Goal: Information Seeking & Learning: Find specific fact

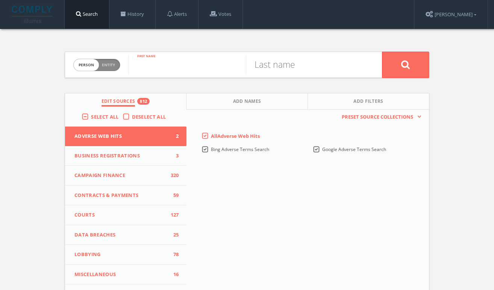
click at [197, 70] on input "text" at bounding box center [187, 65] width 117 height 20
type input "zohran"
click at [273, 67] on input "text" at bounding box center [304, 65] width 117 height 20
type input "mamdani"
click at [382, 52] on button at bounding box center [405, 65] width 47 height 26
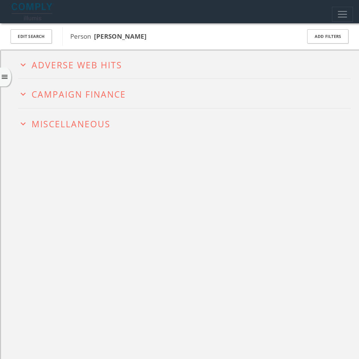
click at [20, 98] on icon "expand_more" at bounding box center [23, 94] width 10 height 10
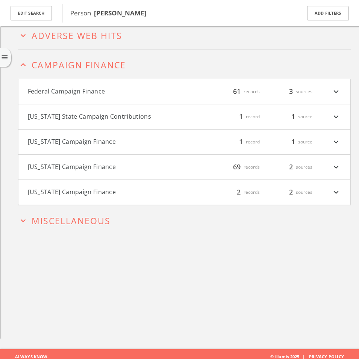
scroll to position [38, 0]
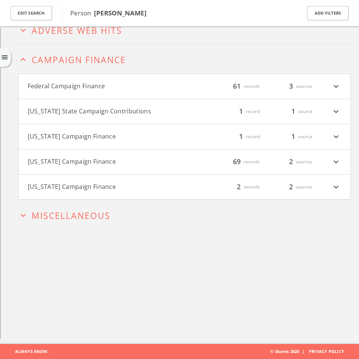
click at [135, 92] on h4 "Federal Campaign Finance filter_list 61 records 3 sources expand_more" at bounding box center [184, 86] width 332 height 25
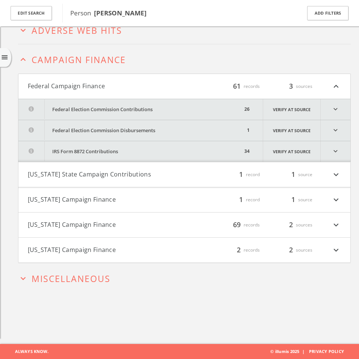
click at [104, 106] on button "Federal Election Commission Contributions" at bounding box center [130, 109] width 224 height 21
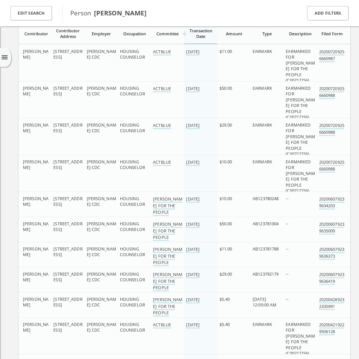
scroll to position [48, 0]
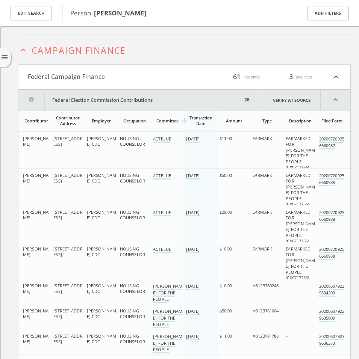
click at [200, 122] on div "arrow_downward Transaction Date" at bounding box center [200, 120] width 29 height 11
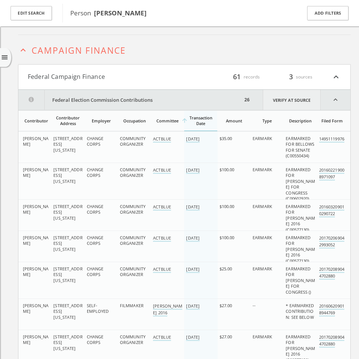
click at [295, 99] on link "Verify at source" at bounding box center [292, 100] width 58 height 20
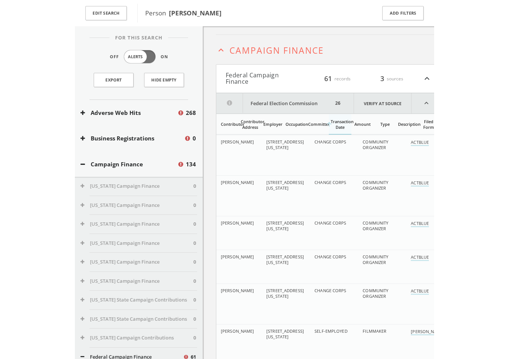
scroll to position [53, 0]
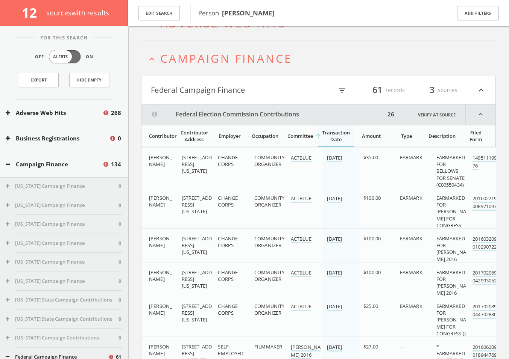
click at [478, 118] on icon "expand_less" at bounding box center [481, 115] width 30 height 20
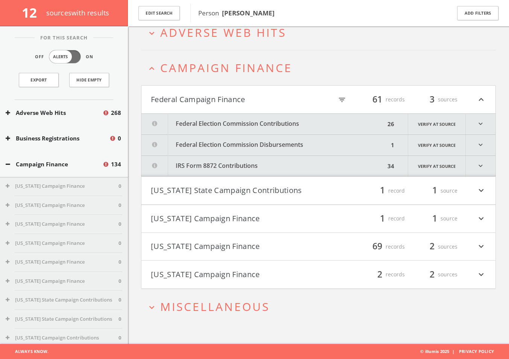
scroll to position [44, 0]
click at [326, 143] on button "Federal Election Commission Disbursements" at bounding box center [264, 145] width 247 height 21
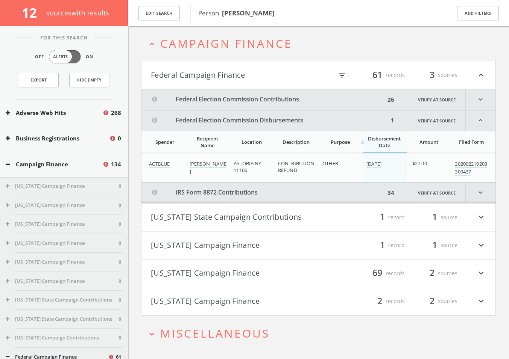
scroll to position [86, 0]
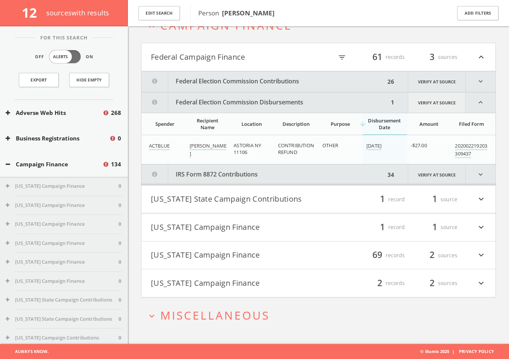
click at [420, 103] on link "Verify at source" at bounding box center [437, 103] width 58 height 20
click at [336, 99] on button "Federal Election Commission Disbursements" at bounding box center [264, 103] width 247 height 20
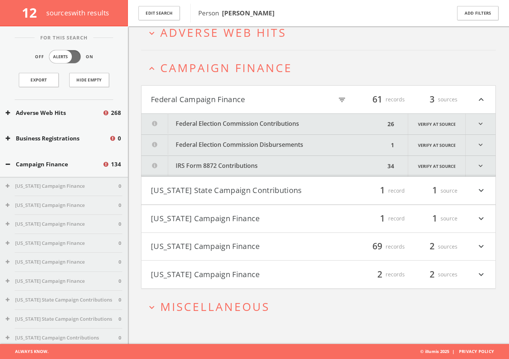
click at [258, 172] on button "IRS Form 8872 Contributions" at bounding box center [263, 166] width 244 height 21
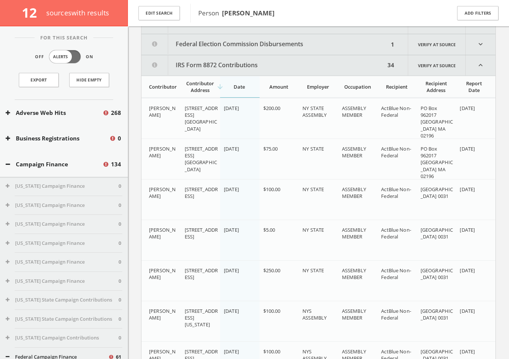
scroll to position [142, 0]
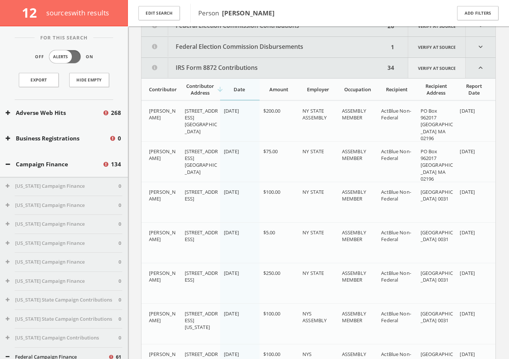
click at [431, 73] on link "Verify at source" at bounding box center [437, 68] width 58 height 20
click at [441, 68] on link "Verify at source" at bounding box center [437, 68] width 58 height 20
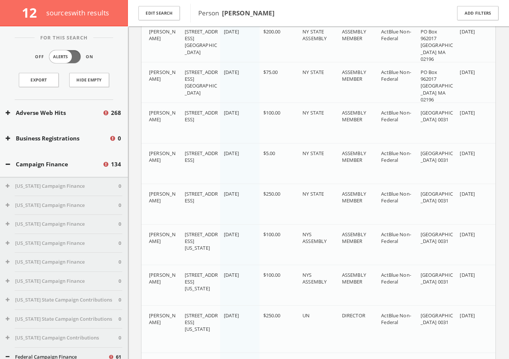
scroll to position [132, 0]
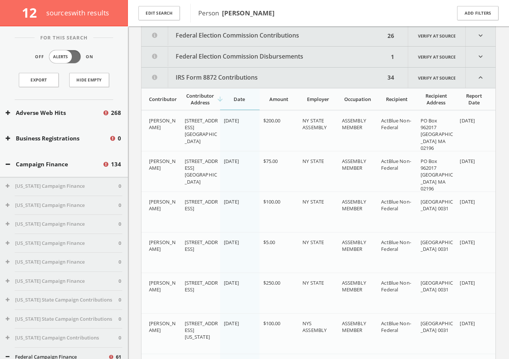
click at [222, 80] on button "IRS Form 8872 Contributions" at bounding box center [263, 78] width 244 height 20
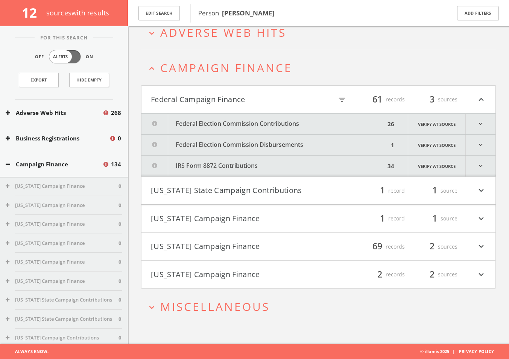
scroll to position [44, 0]
click at [221, 103] on button "Federal Campaign Finance" at bounding box center [235, 99] width 168 height 13
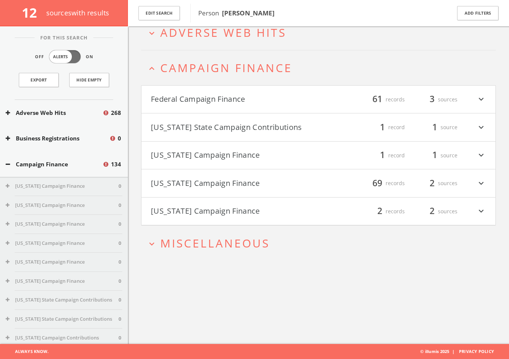
click at [212, 124] on button "[US_STATE] State Campaign Contributions" at bounding box center [235, 127] width 168 height 13
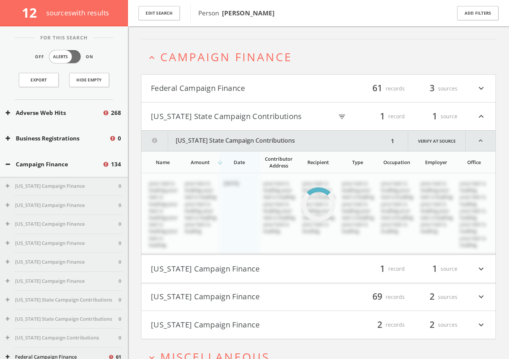
scroll to position [56, 0]
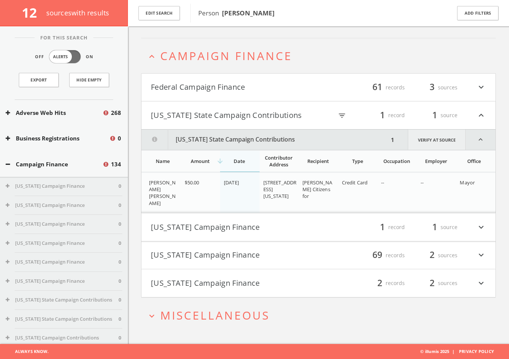
click at [426, 141] on link "Verify at source" at bounding box center [437, 140] width 58 height 20
click at [244, 114] on button "[US_STATE] State Campaign Contributions" at bounding box center [235, 115] width 168 height 13
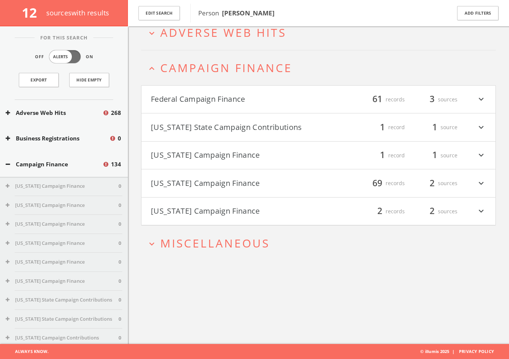
click at [206, 154] on button "[US_STATE] Campaign Finance" at bounding box center [235, 155] width 168 height 13
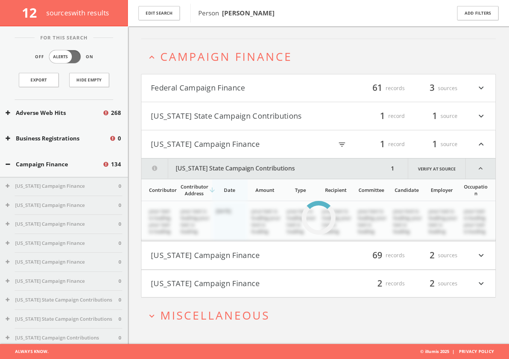
scroll to position [63, 0]
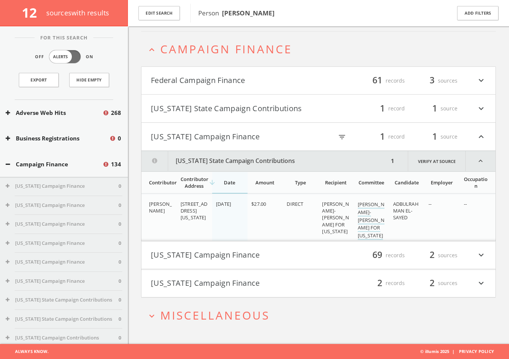
click at [229, 148] on h4 "[US_STATE] Campaign Finance filter_list 1 record 1 source expand_less" at bounding box center [318, 137] width 354 height 28
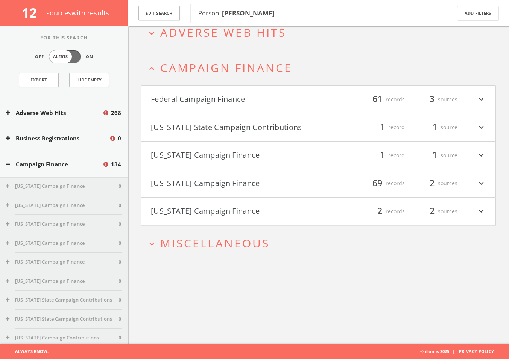
click at [206, 192] on h4 "[US_STATE] Campaign Finance filter_list 69 records 2 sources expand_more" at bounding box center [318, 184] width 354 height 28
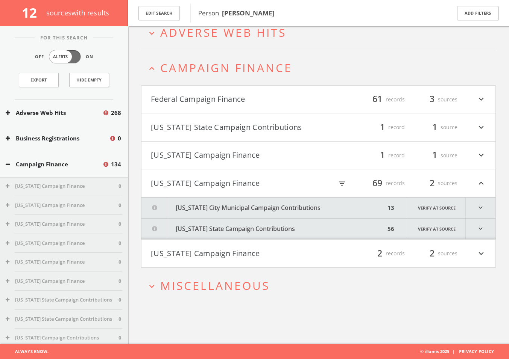
click at [237, 252] on button "[US_STATE] Campaign Finance" at bounding box center [235, 253] width 168 height 13
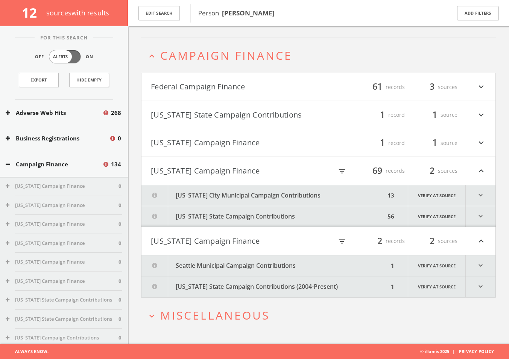
click at [226, 269] on button "Seattle Municipal Campaign Contributions" at bounding box center [264, 266] width 247 height 21
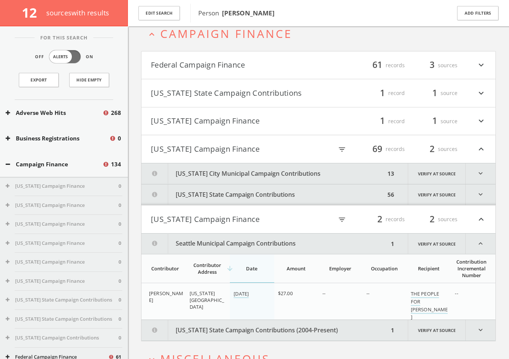
scroll to position [122, 0]
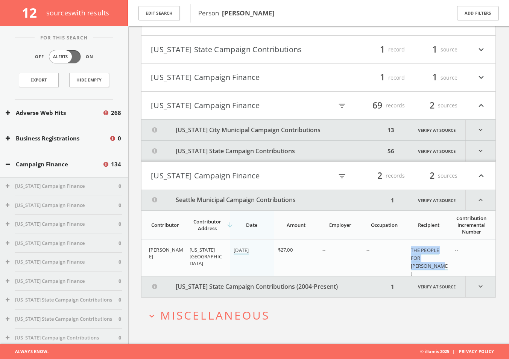
drag, startPoint x: 434, startPoint y: 268, endPoint x: 408, endPoint y: 250, distance: 31.0
click at [408, 250] on td "THE PEOPLE FOR [PERSON_NAME]" at bounding box center [429, 262] width 44 height 44
click at [435, 199] on link "Verify at source" at bounding box center [437, 200] width 58 height 20
click at [404, 256] on td "--" at bounding box center [384, 262] width 44 height 44
drag, startPoint x: 435, startPoint y: 269, endPoint x: 409, endPoint y: 249, distance: 33.2
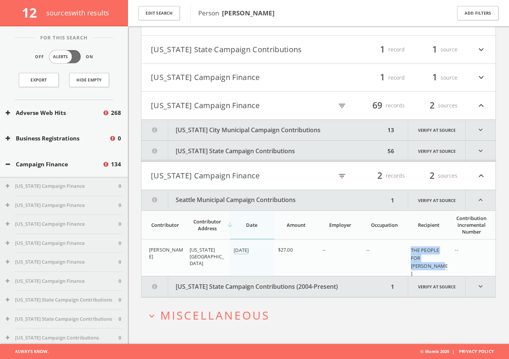
click at [409, 249] on td "THE PEOPLE FOR [PERSON_NAME]" at bounding box center [429, 262] width 44 height 44
copy link "THE PEOPLE FOR [PERSON_NAME]"
click at [227, 173] on button "[US_STATE] Campaign Finance" at bounding box center [235, 176] width 168 height 13
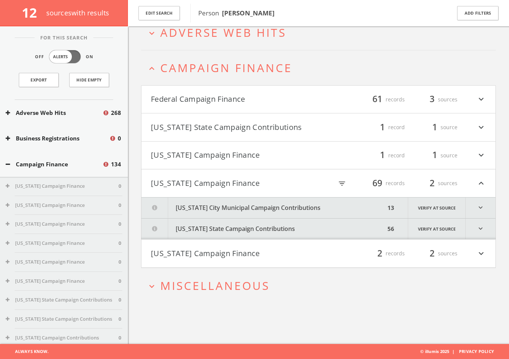
click at [205, 252] on button "[US_STATE] Campaign Finance" at bounding box center [235, 253] width 168 height 13
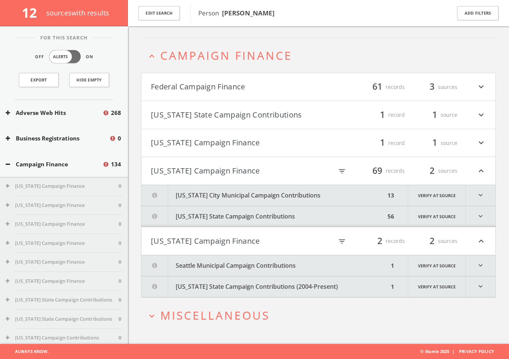
click at [206, 288] on button "[US_STATE] State Campaign Contributions (2004-Present)" at bounding box center [264, 287] width 247 height 21
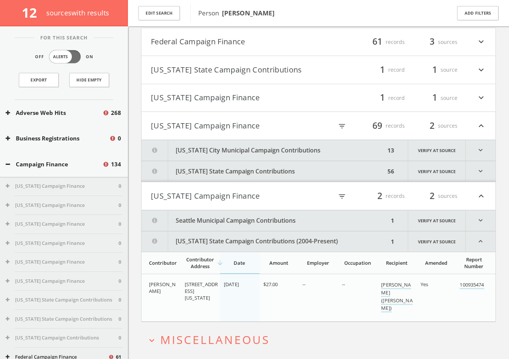
scroll to position [126, 0]
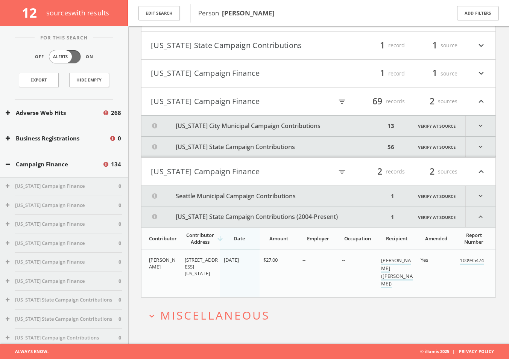
click at [244, 215] on button "[US_STATE] State Campaign Contributions (2004-Present)" at bounding box center [264, 217] width 247 height 20
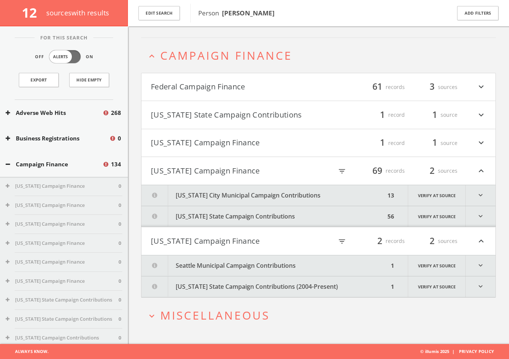
click at [224, 242] on button "[US_STATE] Campaign Finance" at bounding box center [235, 241] width 168 height 13
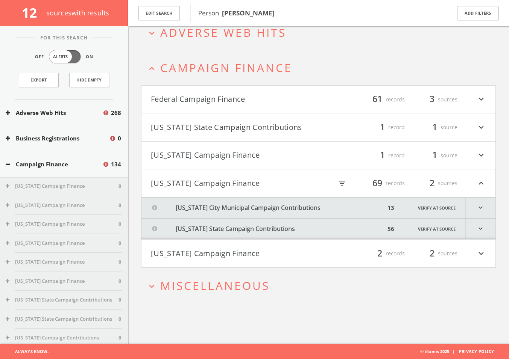
click at [265, 211] on button "[US_STATE] City Municipal Campaign Contributions" at bounding box center [263, 208] width 244 height 21
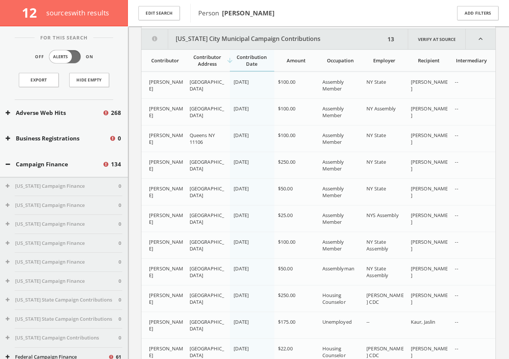
scroll to position [215, 0]
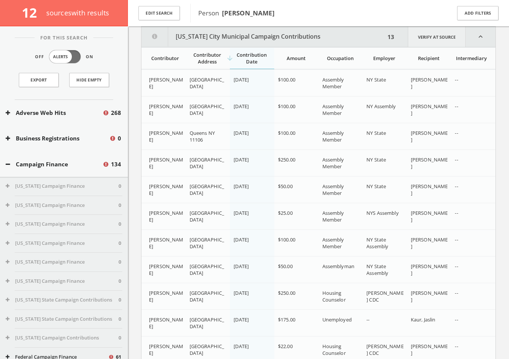
click at [440, 39] on link "Verify at source" at bounding box center [437, 37] width 58 height 20
click at [317, 44] on button "[US_STATE] City Municipal Campaign Contributions" at bounding box center [263, 37] width 244 height 20
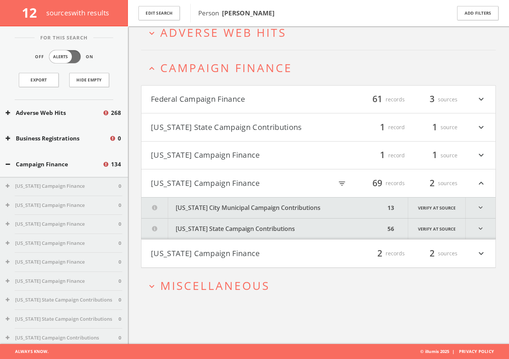
scroll to position [44, 0]
click at [423, 235] on link "Verify at source" at bounding box center [437, 229] width 58 height 21
